Goal: Navigation & Orientation: Find specific page/section

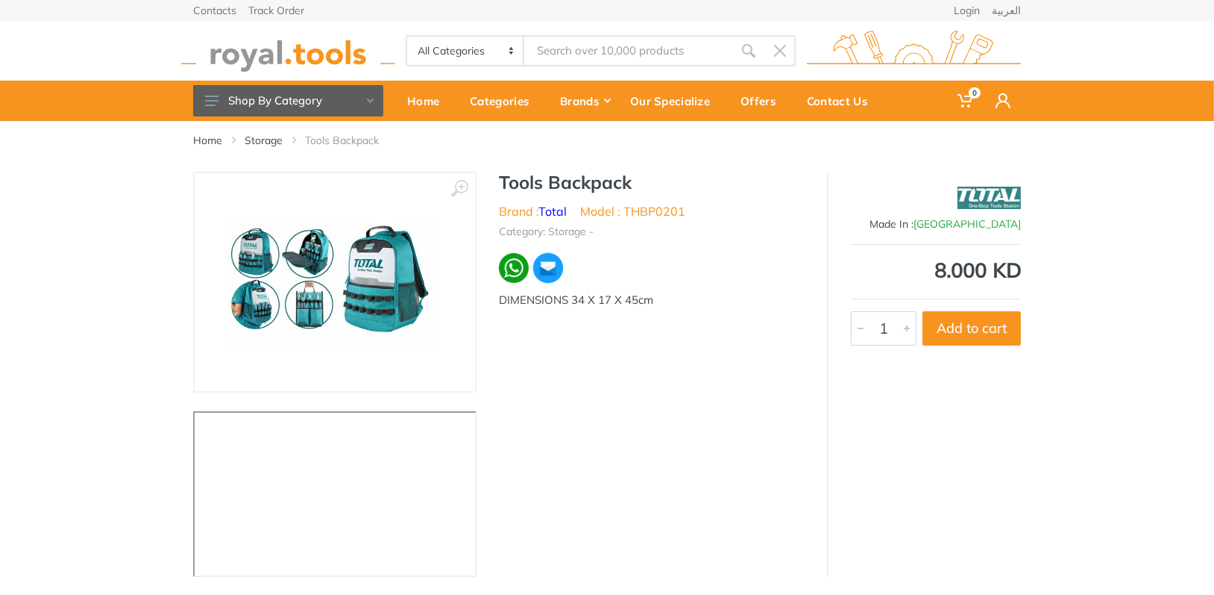
click at [316, 292] on img at bounding box center [335, 282] width 242 height 188
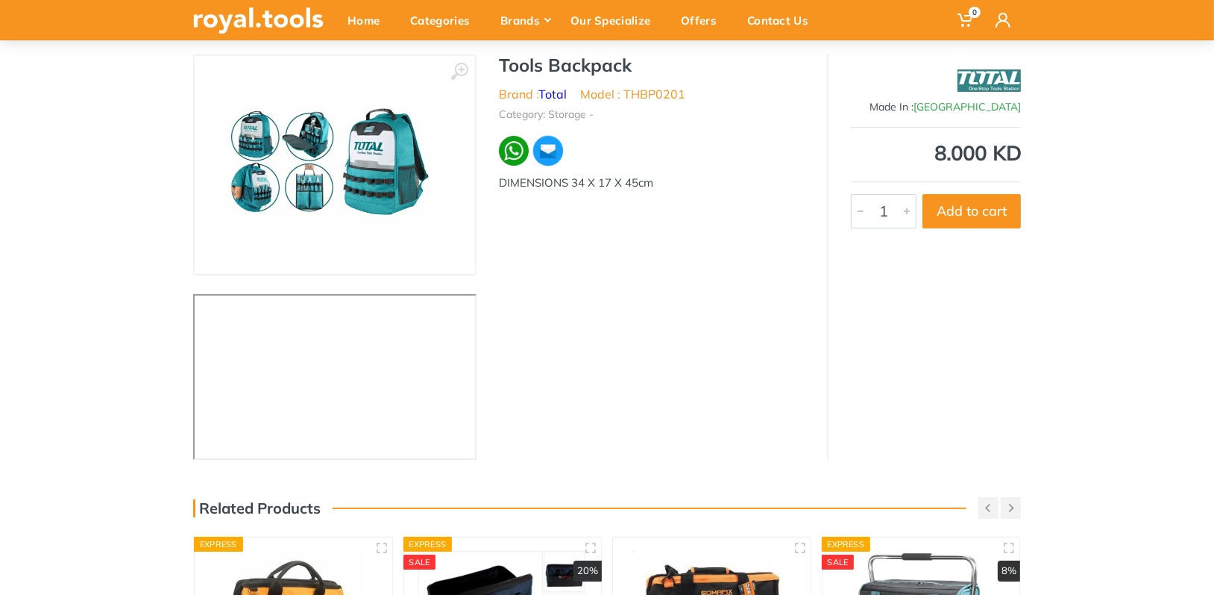
scroll to position [149, 0]
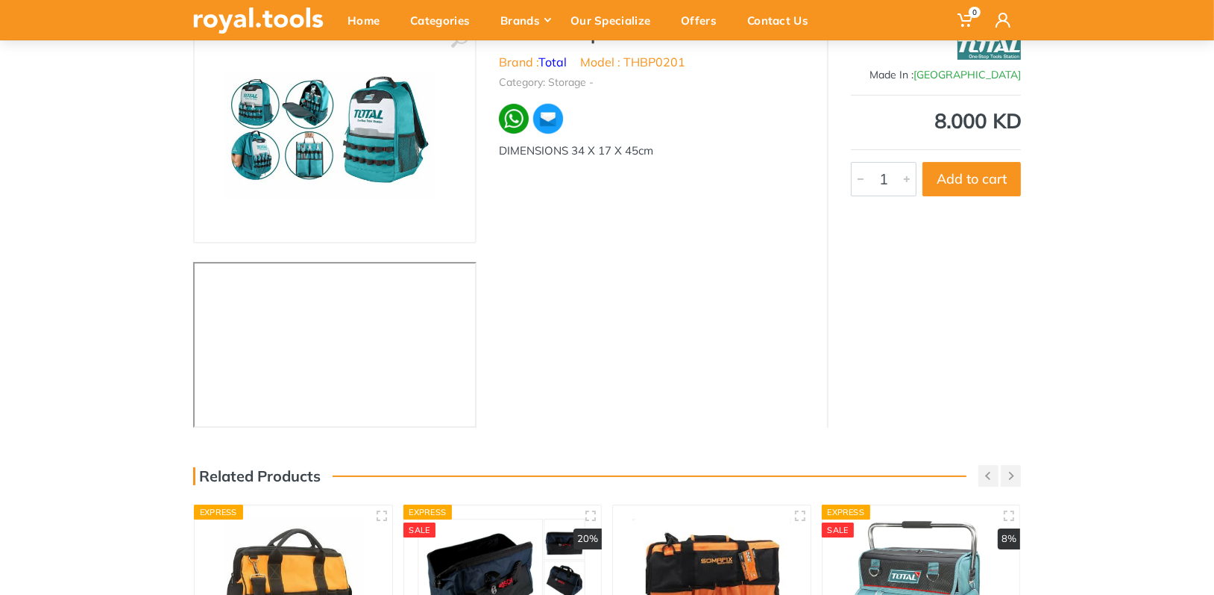
click at [296, 139] on img at bounding box center [335, 133] width 242 height 188
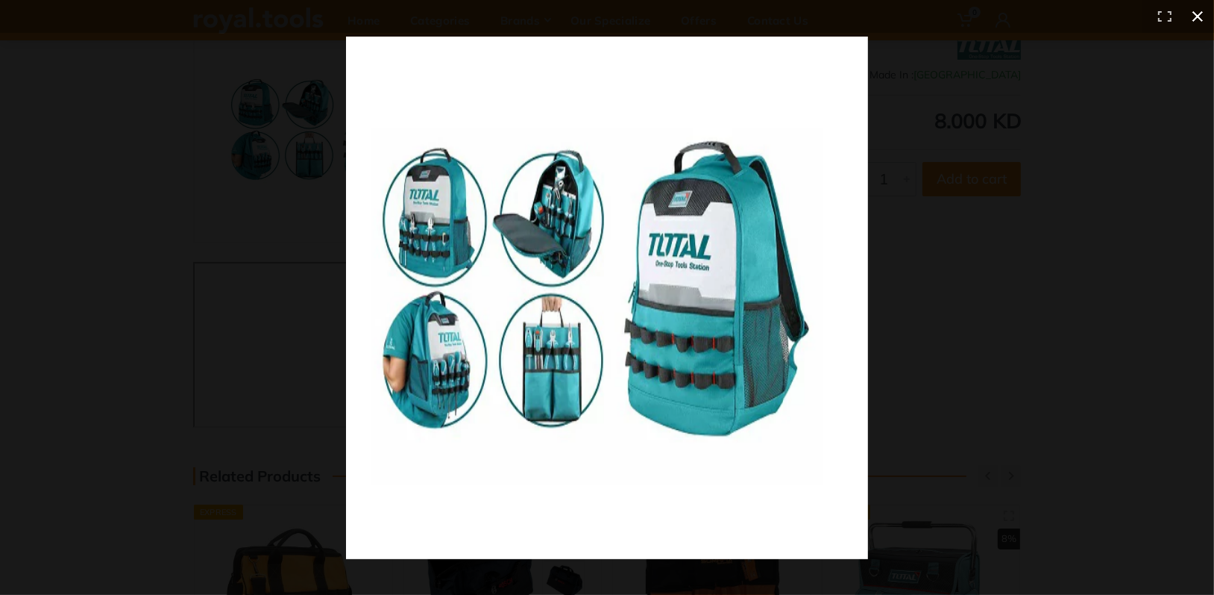
click at [1204, 23] on button at bounding box center [1198, 16] width 33 height 33
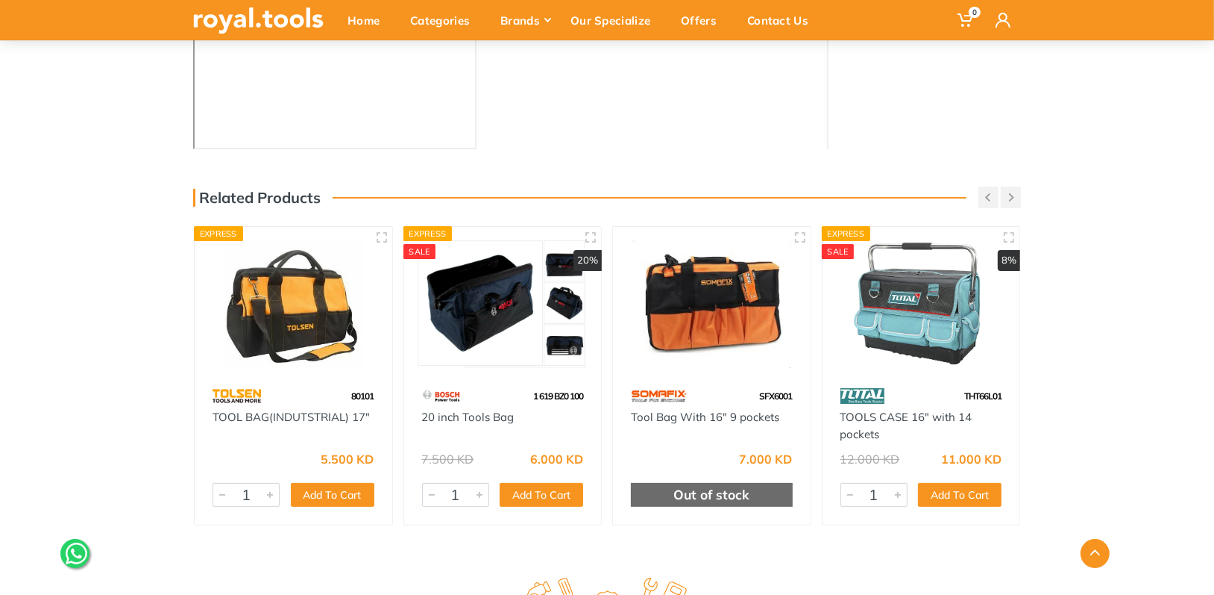
scroll to position [448, 0]
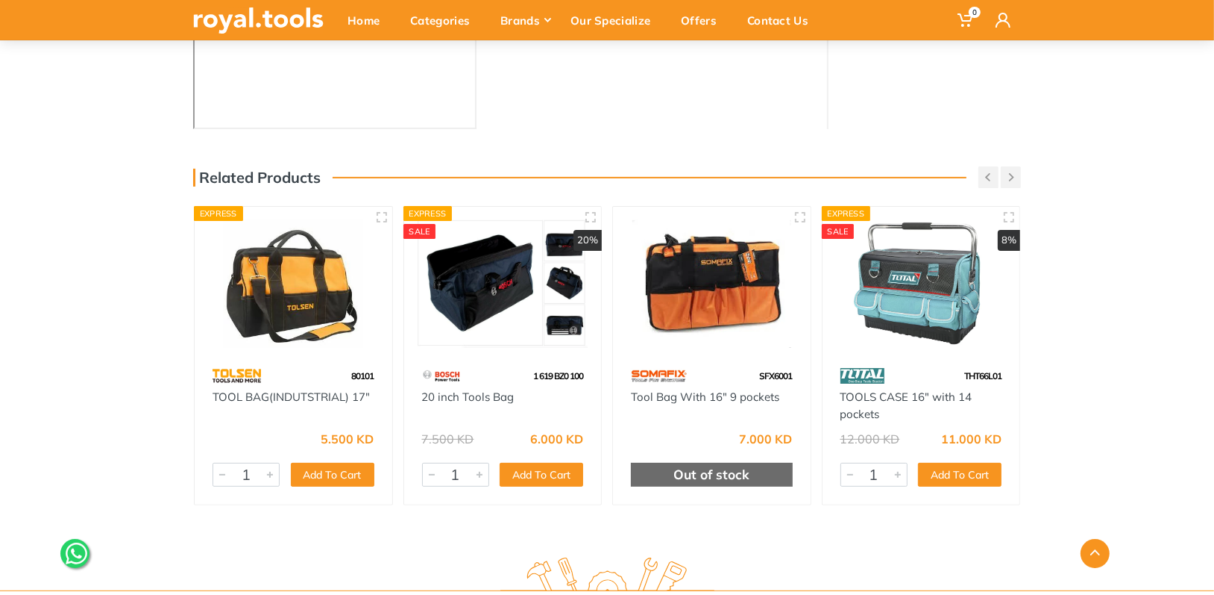
click at [283, 319] on img at bounding box center [293, 284] width 171 height 128
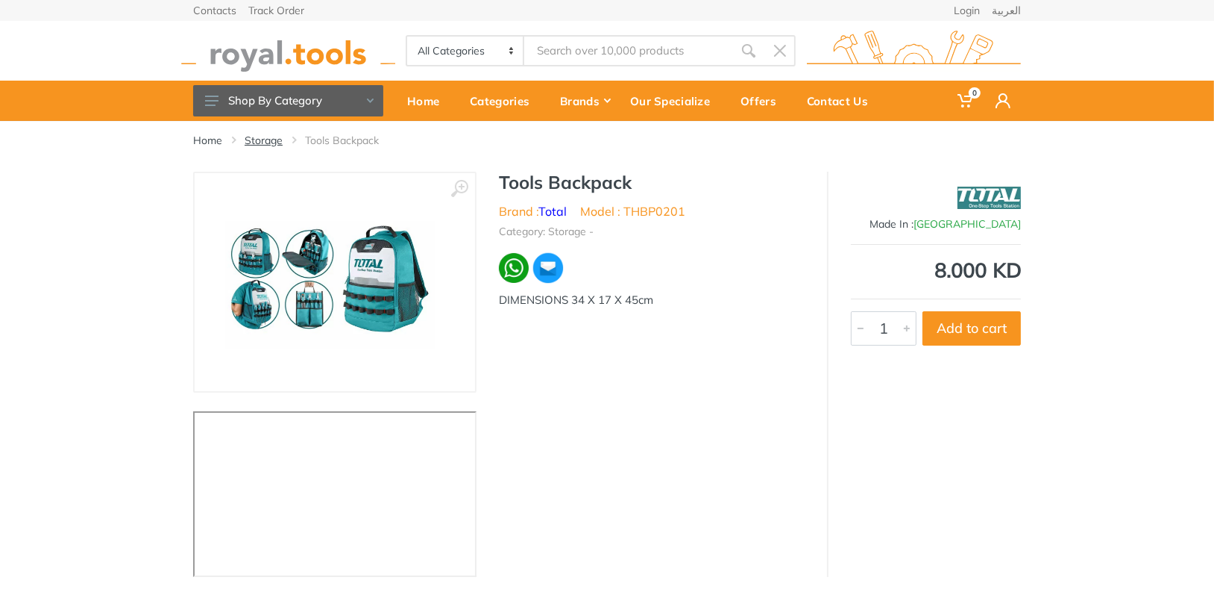
click at [267, 141] on link "Storage" at bounding box center [264, 140] width 38 height 15
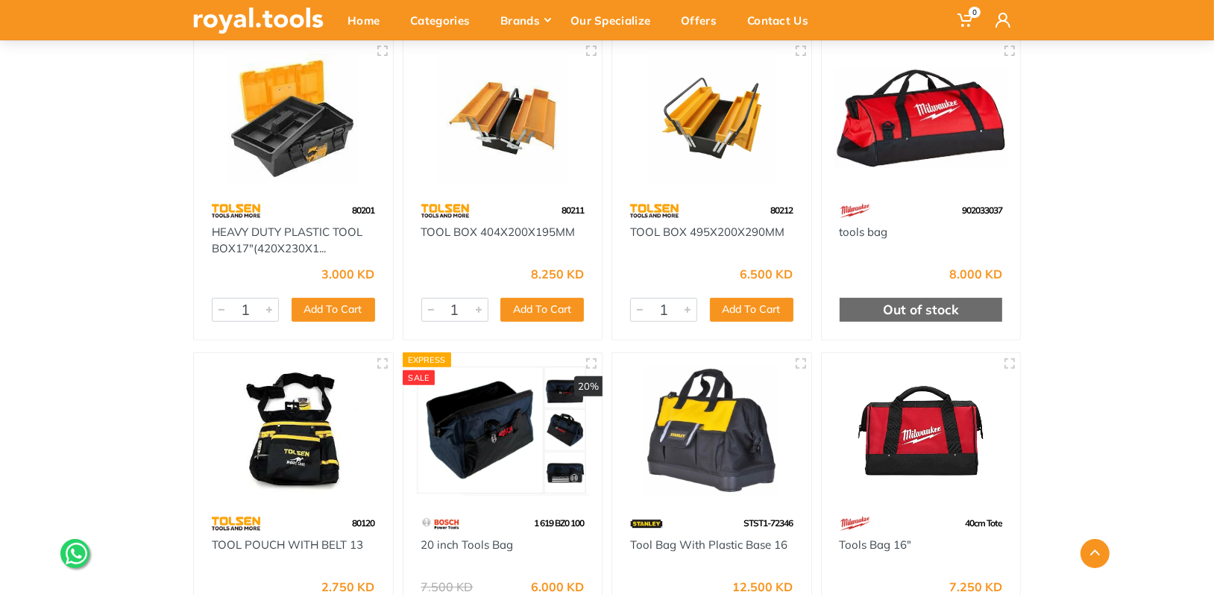
scroll to position [522, 0]
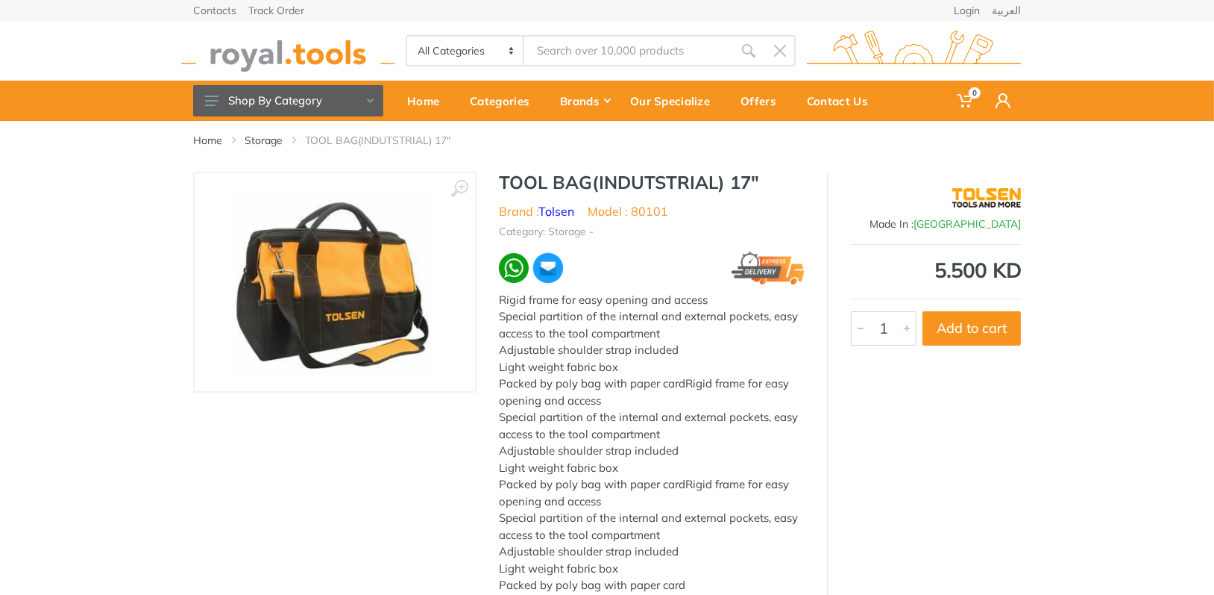
click at [369, 298] on img at bounding box center [335, 282] width 205 height 188
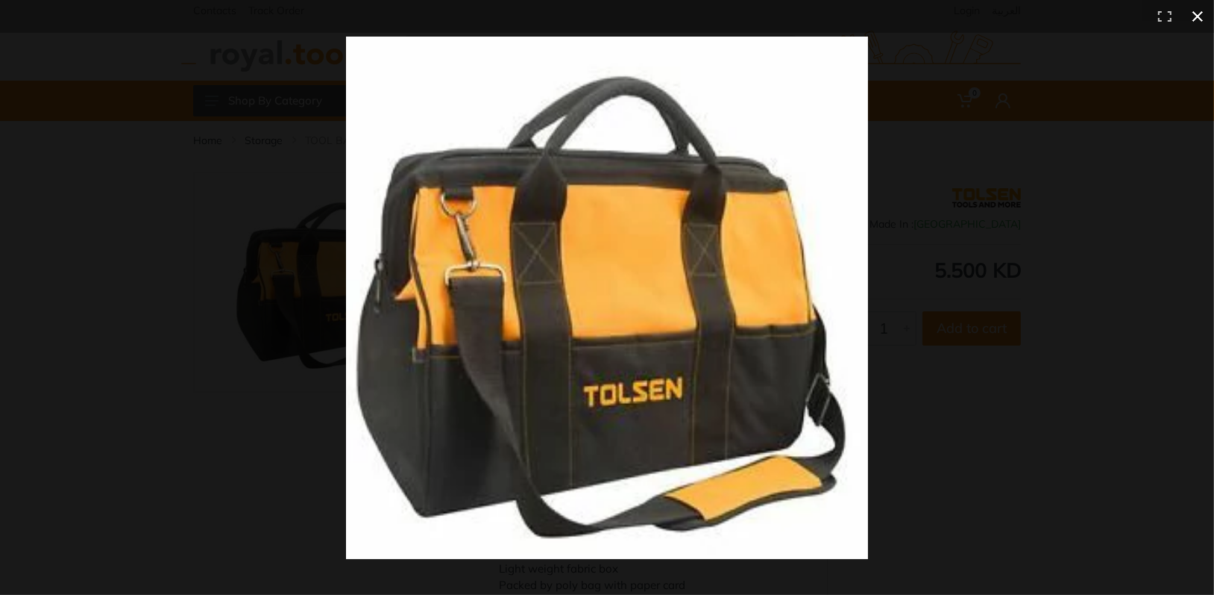
click at [1203, 19] on button at bounding box center [1198, 16] width 33 height 33
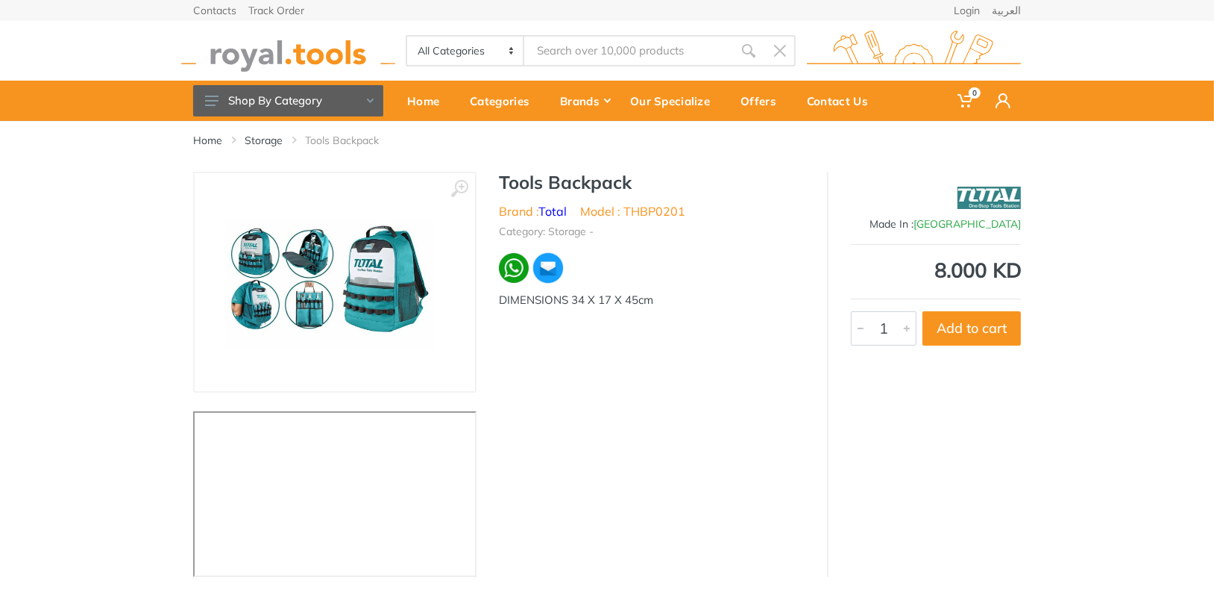
click at [351, 326] on img at bounding box center [335, 282] width 242 height 188
click at [346, 292] on img at bounding box center [335, 282] width 242 height 188
click at [260, 140] on link "Storage" at bounding box center [264, 140] width 38 height 15
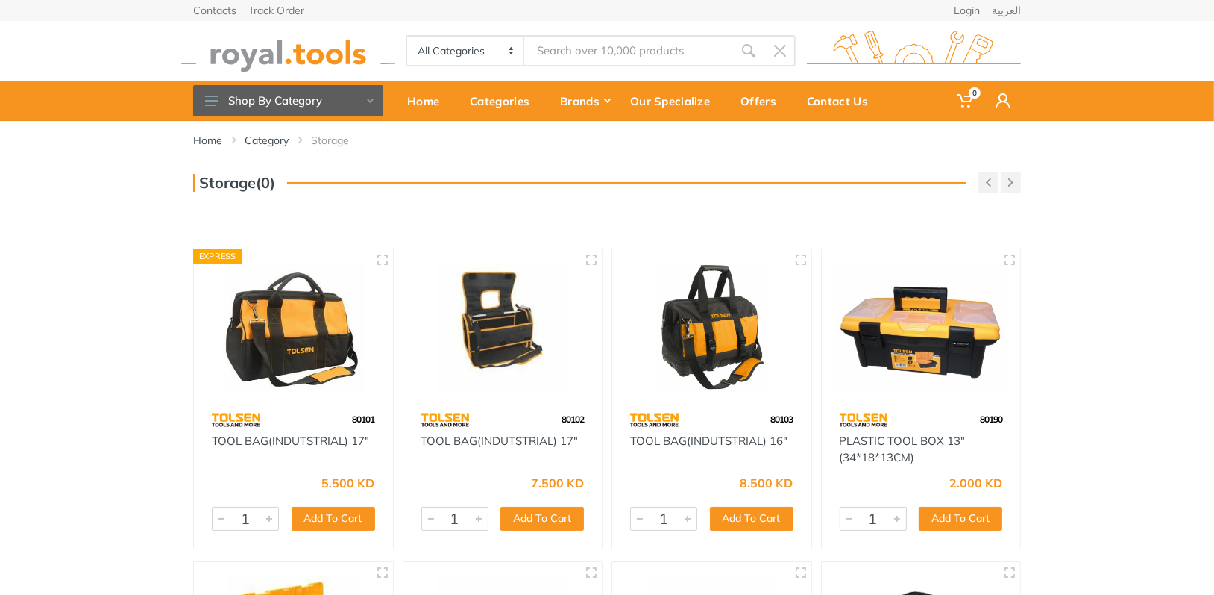
click at [307, 347] on img at bounding box center [293, 327] width 172 height 129
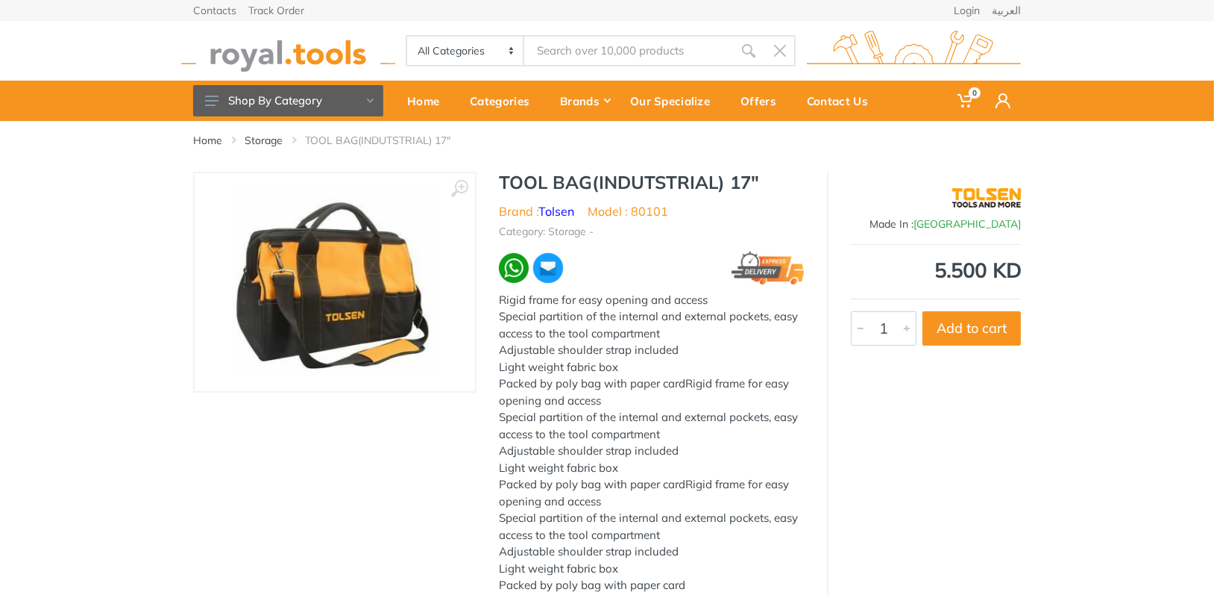
click at [404, 304] on img at bounding box center [335, 282] width 205 height 188
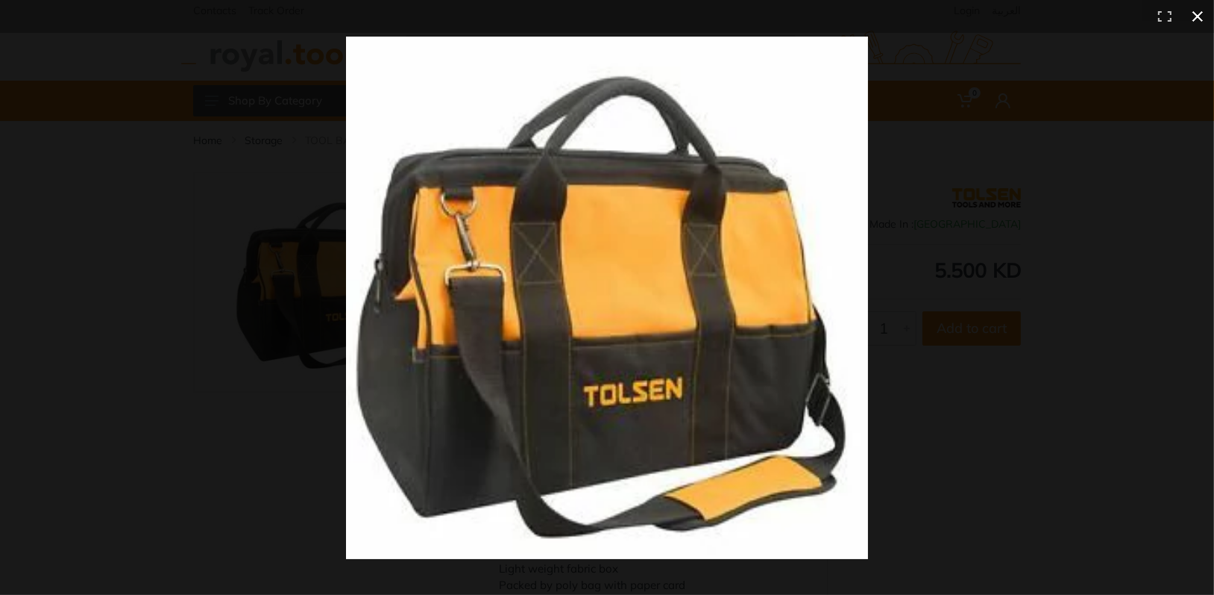
click at [1203, 17] on button at bounding box center [1198, 16] width 33 height 33
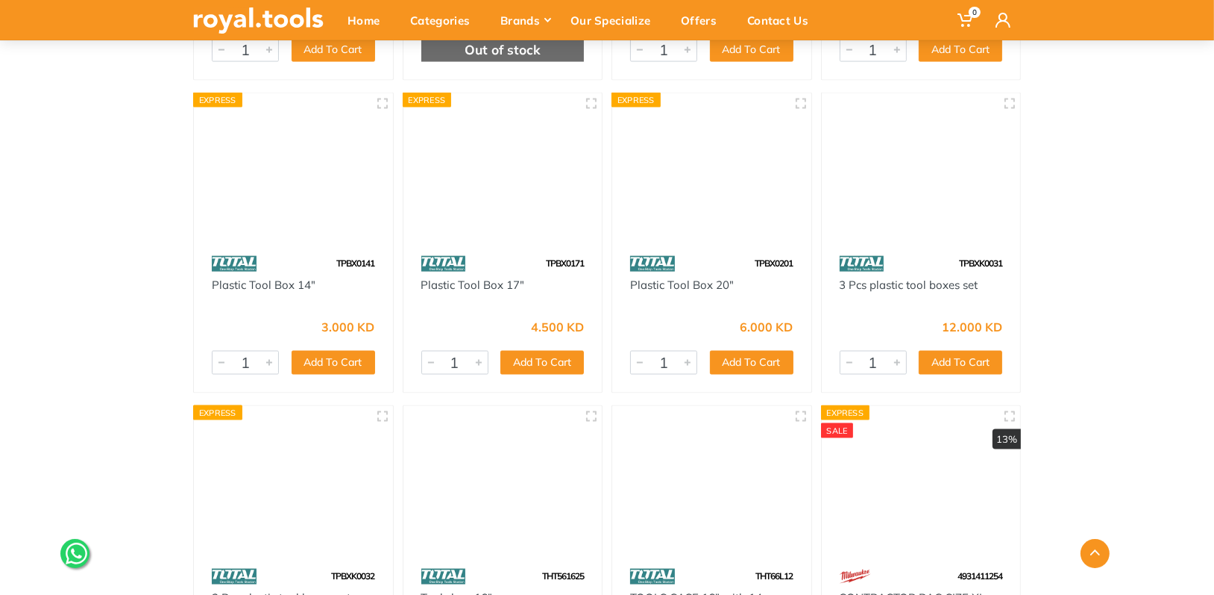
scroll to position [2387, 0]
